Goal: Find specific page/section: Find specific page/section

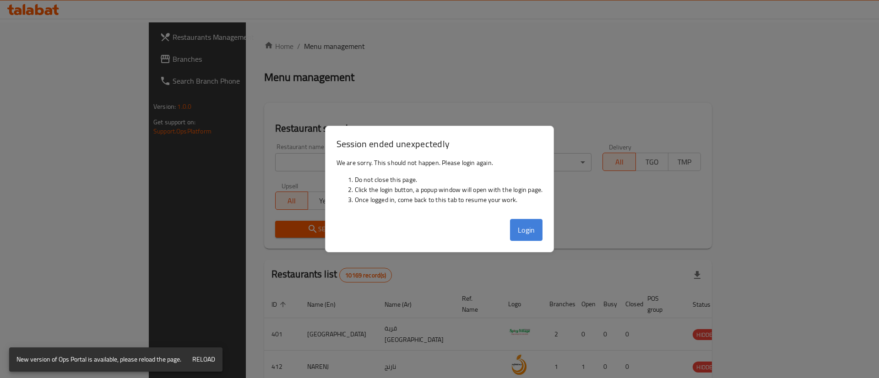
click at [534, 228] on button "Login" at bounding box center [526, 230] width 33 height 22
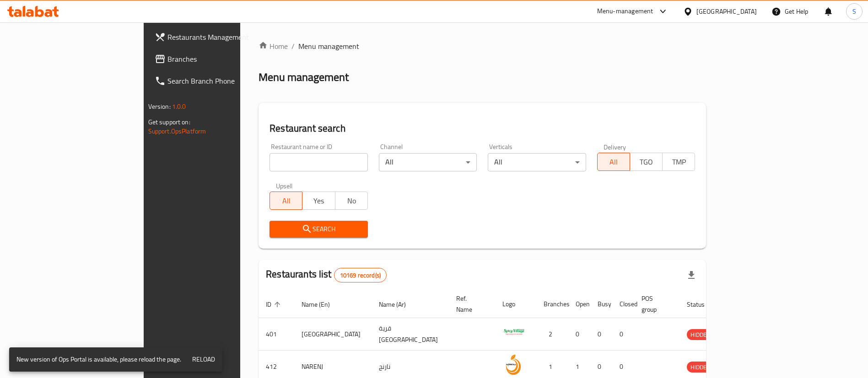
click at [270, 167] on input "search" at bounding box center [319, 162] width 98 height 18
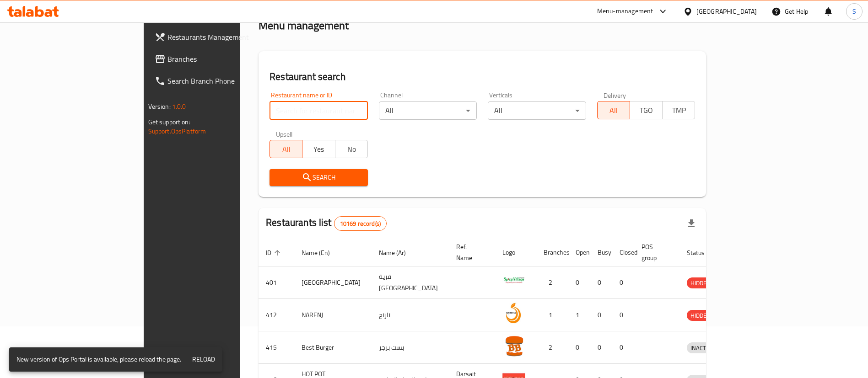
scroll to position [54, 0]
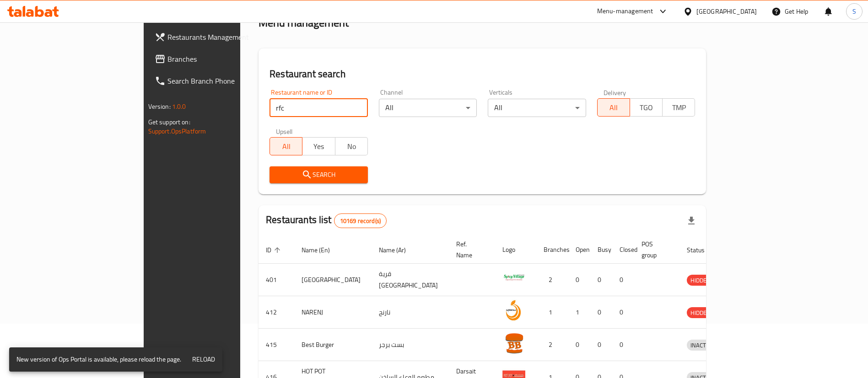
type input "rfc"
click button "Search" at bounding box center [319, 175] width 98 height 17
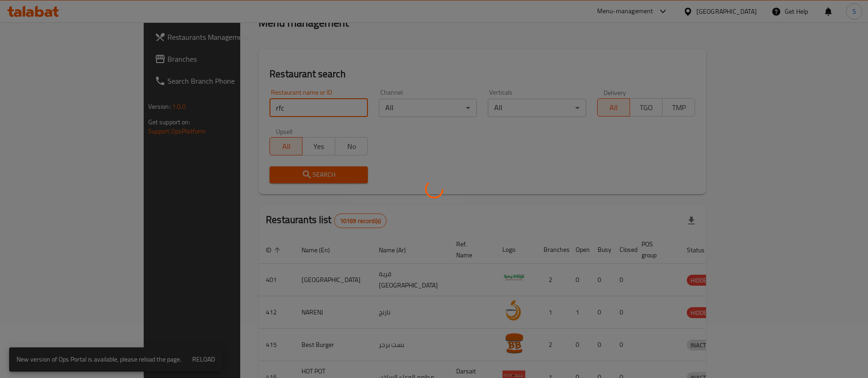
scroll to position [0, 0]
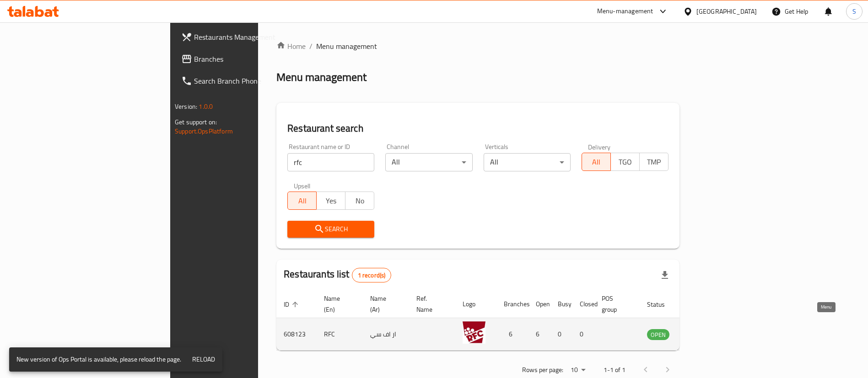
click at [712, 329] on link "enhanced table" at bounding box center [703, 334] width 17 height 11
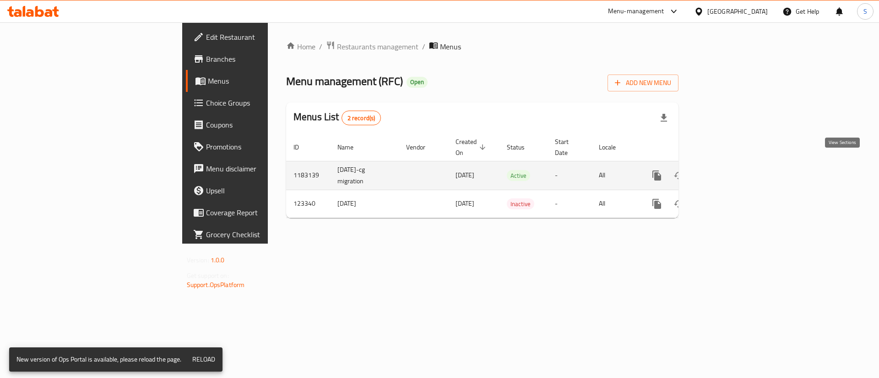
click at [728, 170] on icon "enhanced table" at bounding box center [722, 175] width 11 height 11
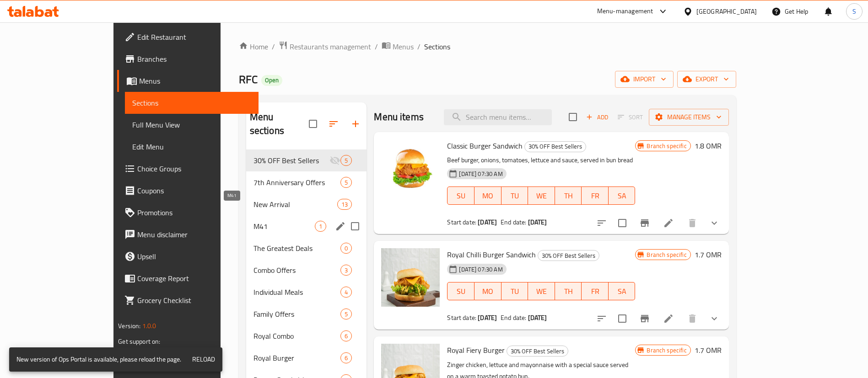
click at [254, 221] on span "M41" at bounding box center [285, 226] width 62 height 11
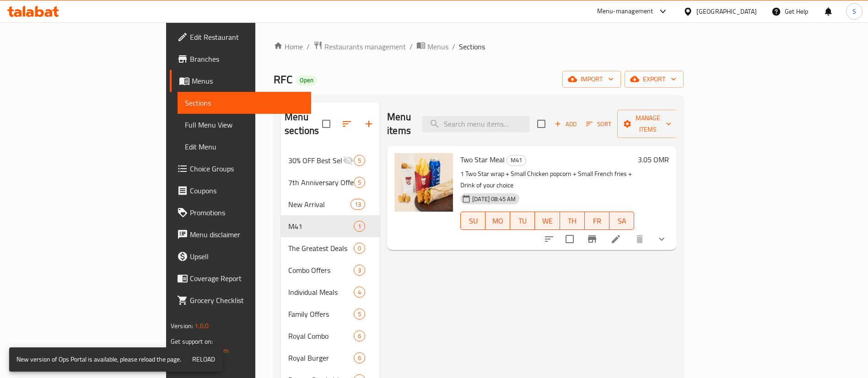
click at [567, 168] on p "1 Two Star wrap + Small Chicken popcorn + Small French fries + Drink of your ch…" at bounding box center [547, 179] width 174 height 23
copy div "1 Two Star wrap + Small Chicken popcorn + Small French fries + Drink of your ch…"
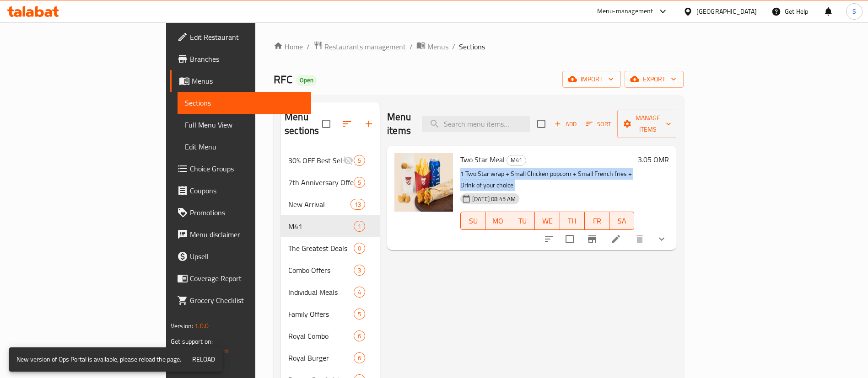
click at [324, 47] on span "Restaurants management" at bounding box center [364, 46] width 81 height 11
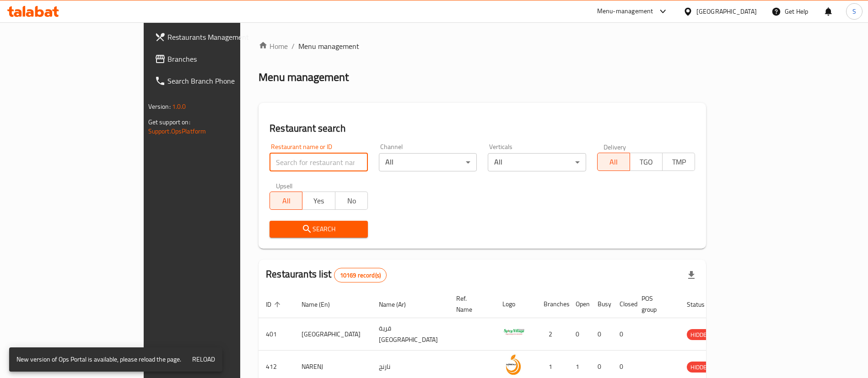
click at [270, 169] on input "search" at bounding box center [319, 162] width 98 height 18
paste input "Deli Pizza"
type input "Deli Pizza"
click button "Search" at bounding box center [319, 229] width 98 height 17
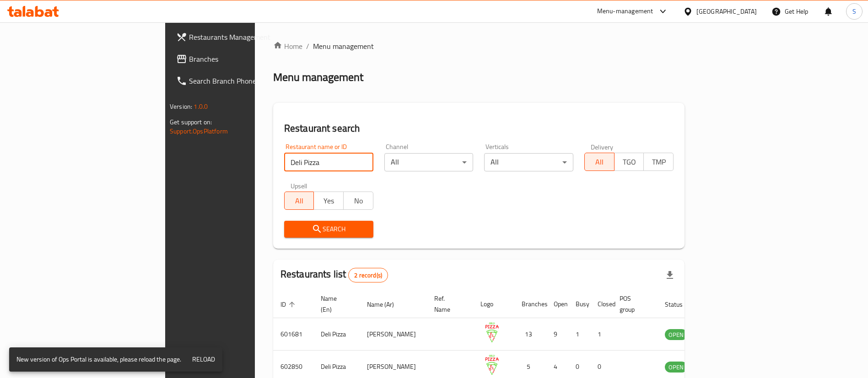
scroll to position [44, 0]
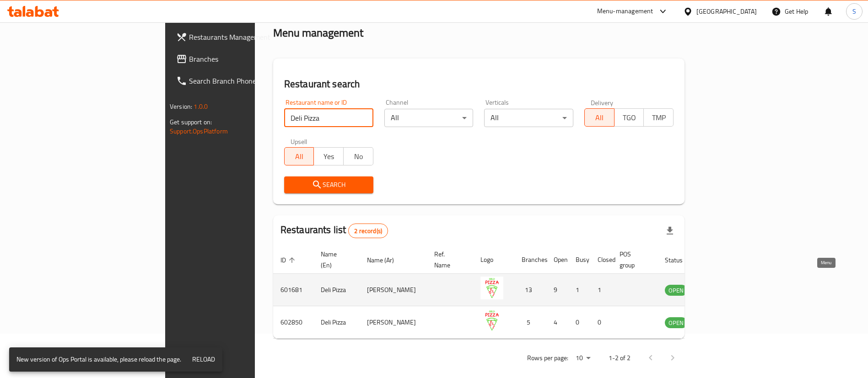
click at [722, 289] on icon "enhanced table" at bounding box center [720, 291] width 3 height 4
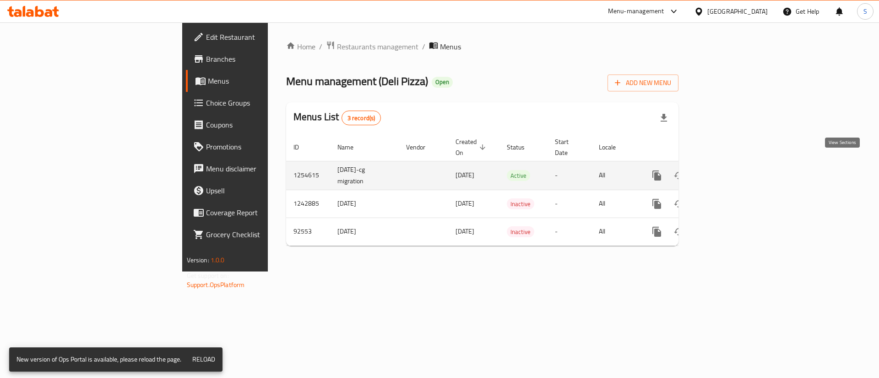
click at [728, 170] on icon "enhanced table" at bounding box center [722, 175] width 11 height 11
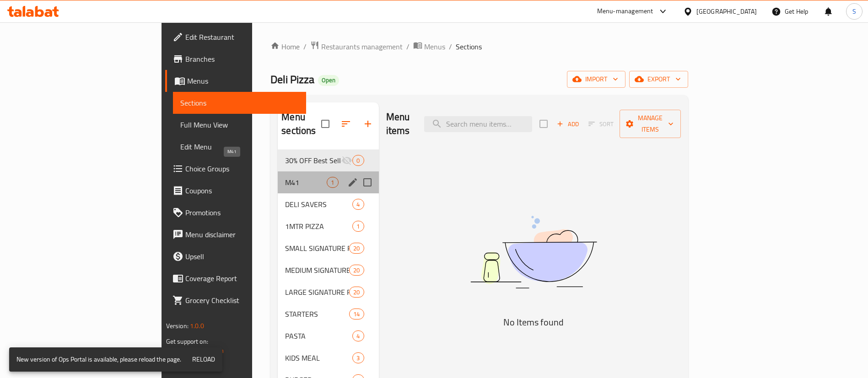
click at [285, 177] on span "M41" at bounding box center [306, 182] width 42 height 11
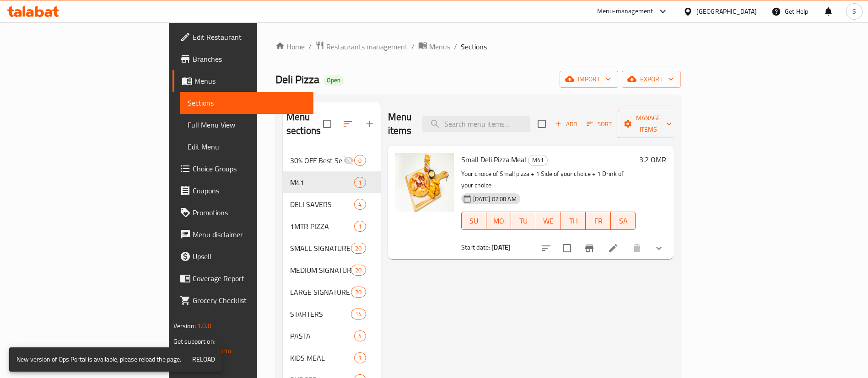
click at [493, 168] on p "Your choice of Small pizza + 1 Side of your choice + 1 Drink of your choice." at bounding box center [548, 179] width 175 height 23
copy div "Your choice of Small pizza + 1 Side of your choice + 1 Drink of your choice."
